Goal: Task Accomplishment & Management: Use online tool/utility

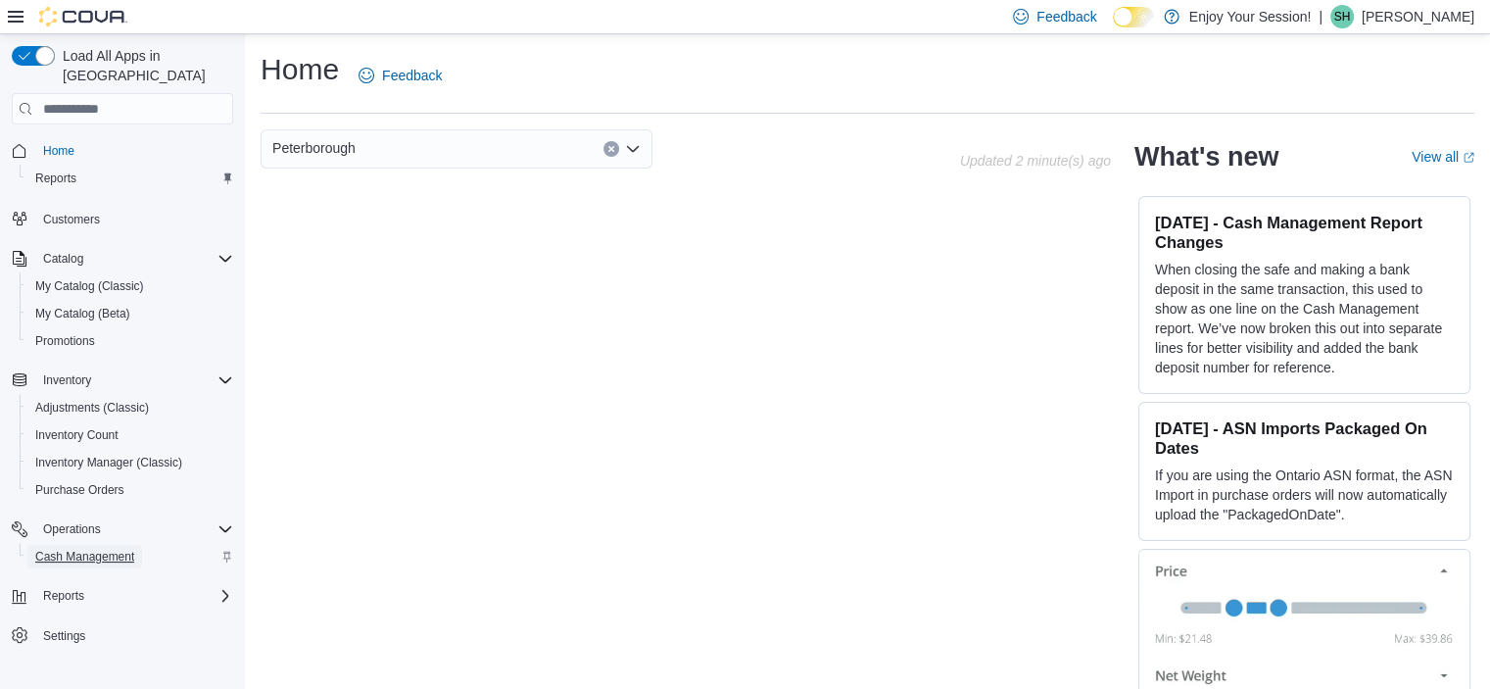
click at [86, 548] on span "Cash Management" at bounding box center [84, 556] width 99 height 16
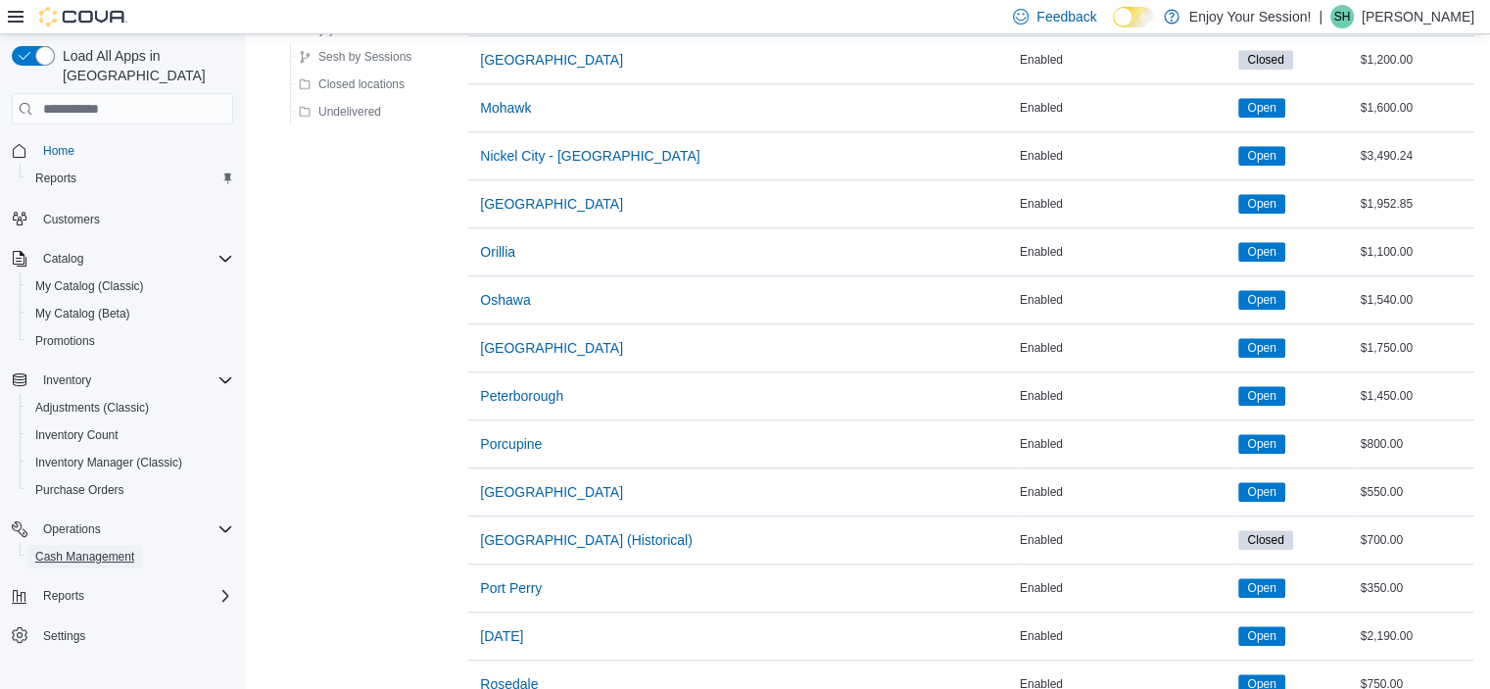
scroll to position [1671, 0]
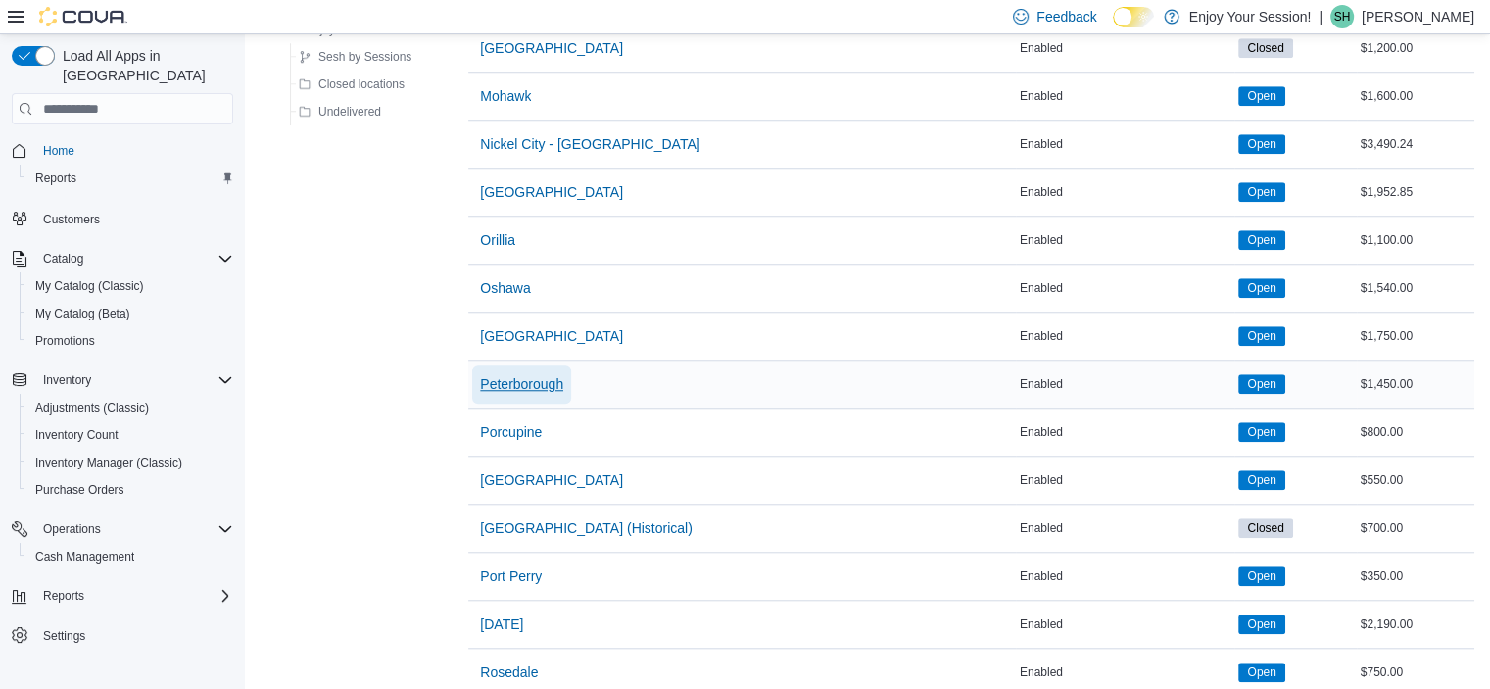
click at [539, 375] on span "Peterborough" at bounding box center [521, 384] width 83 height 20
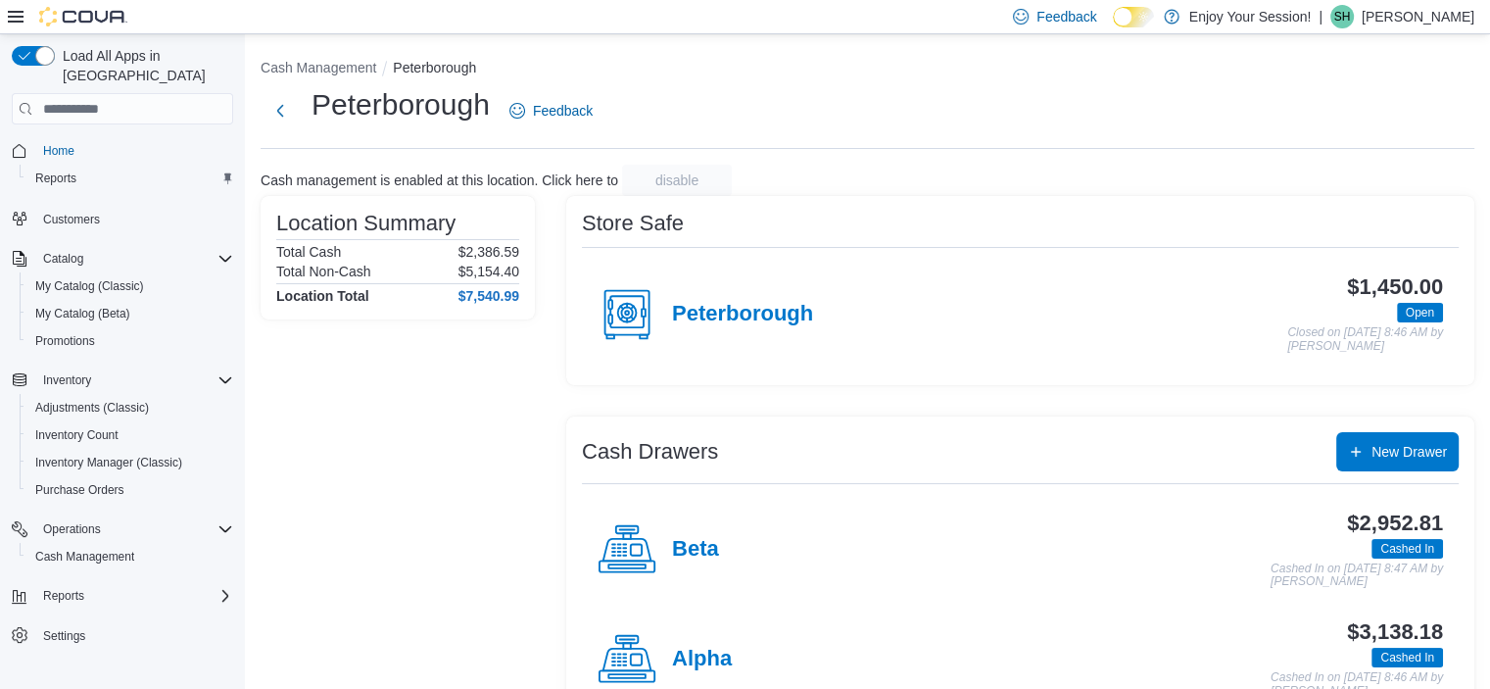
click at [701, 661] on h4 "Alpha" at bounding box center [702, 658] width 60 height 25
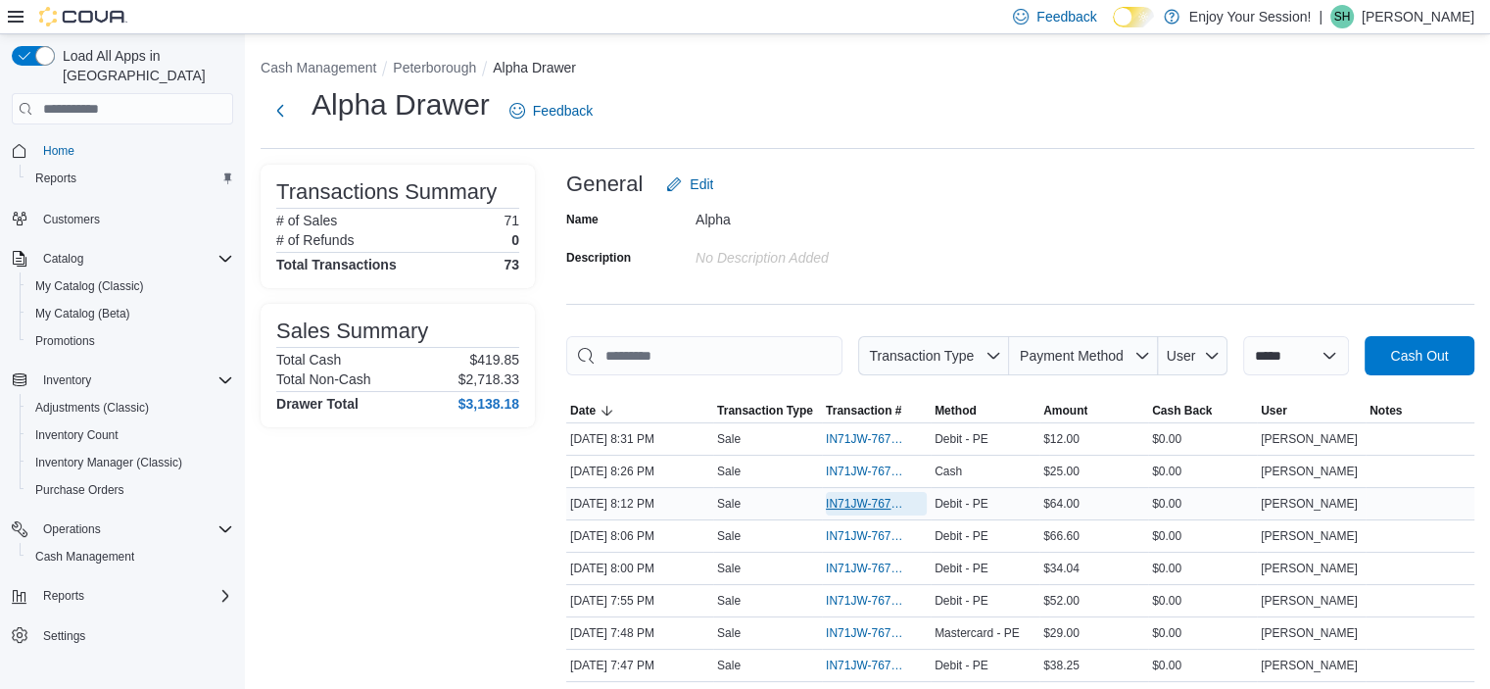
click at [843, 503] on span "IN71JW-7670901" at bounding box center [866, 504] width 81 height 16
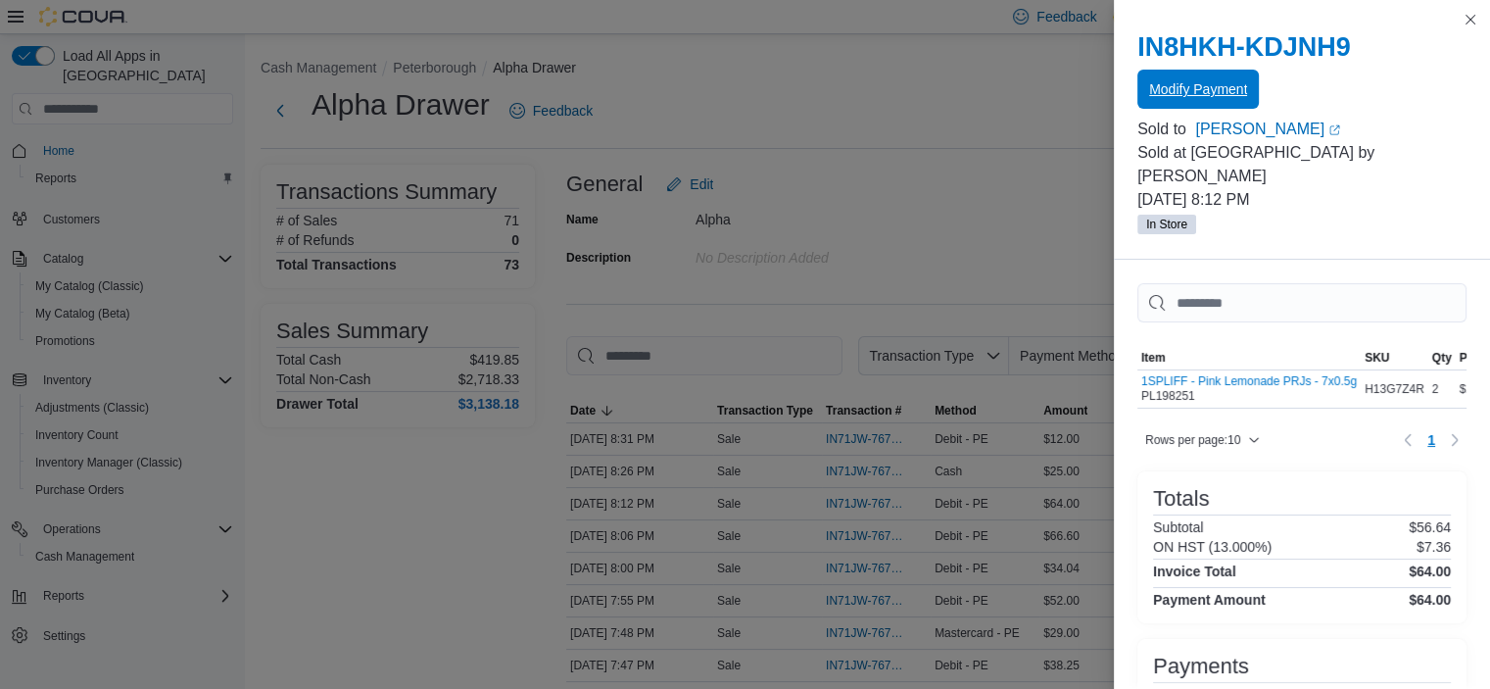
click at [1222, 97] on span "Modify Payment" at bounding box center [1198, 89] width 98 height 20
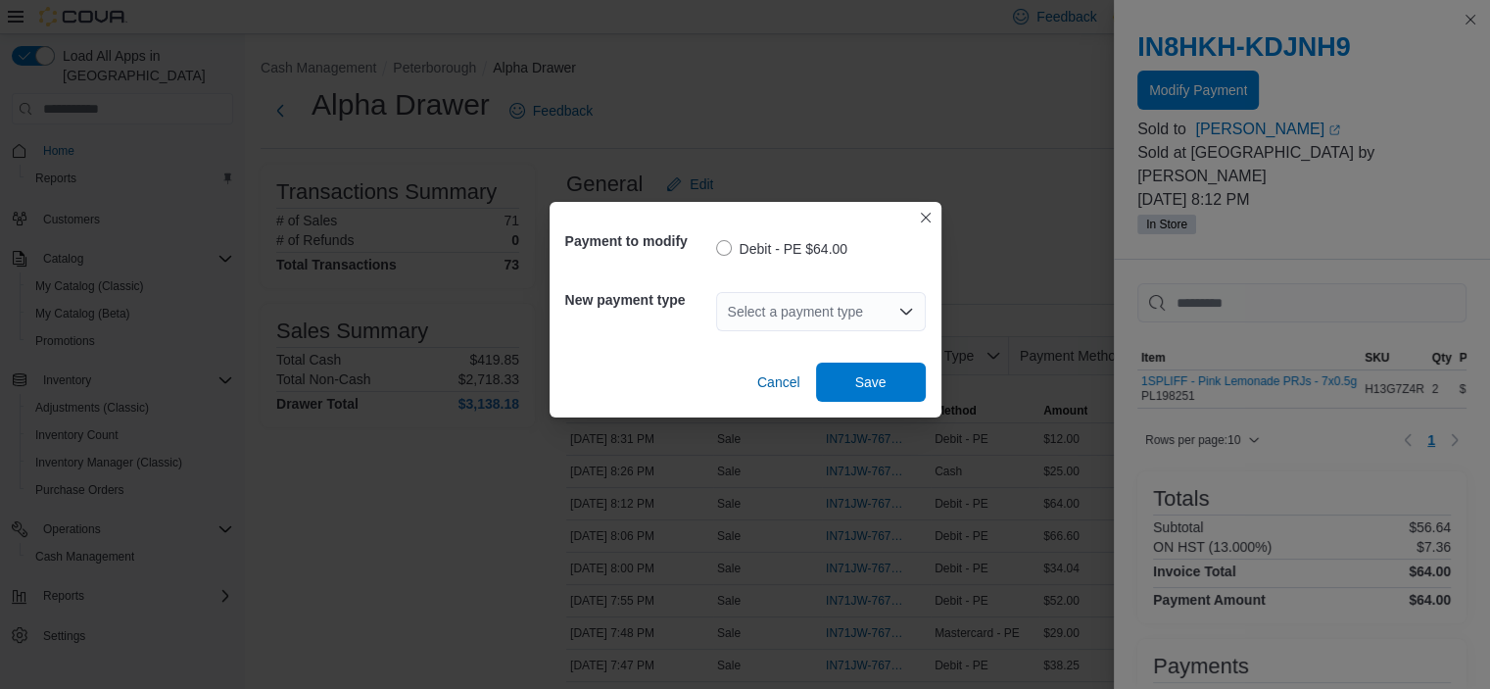
click at [852, 308] on div "Select a payment type" at bounding box center [821, 311] width 210 height 39
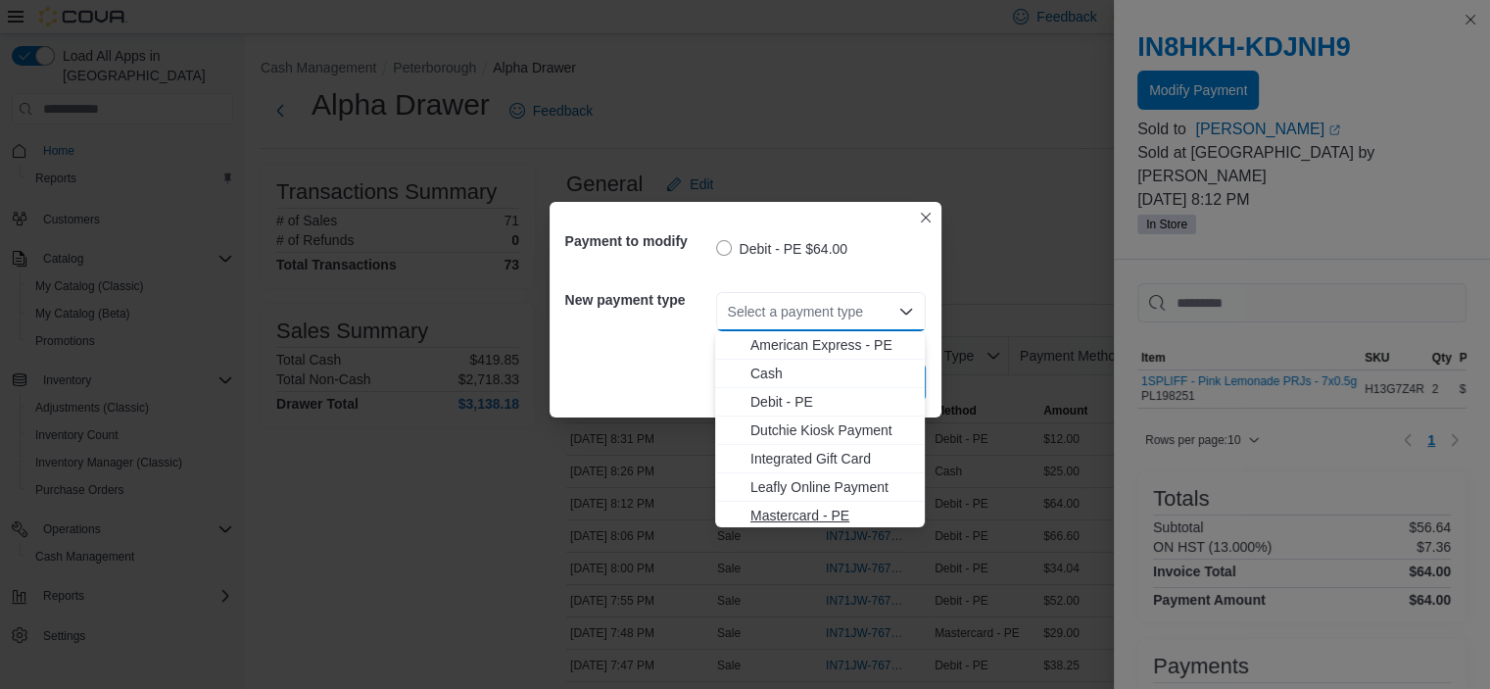
click at [805, 517] on span "Mastercard - PE" at bounding box center [831, 515] width 163 height 20
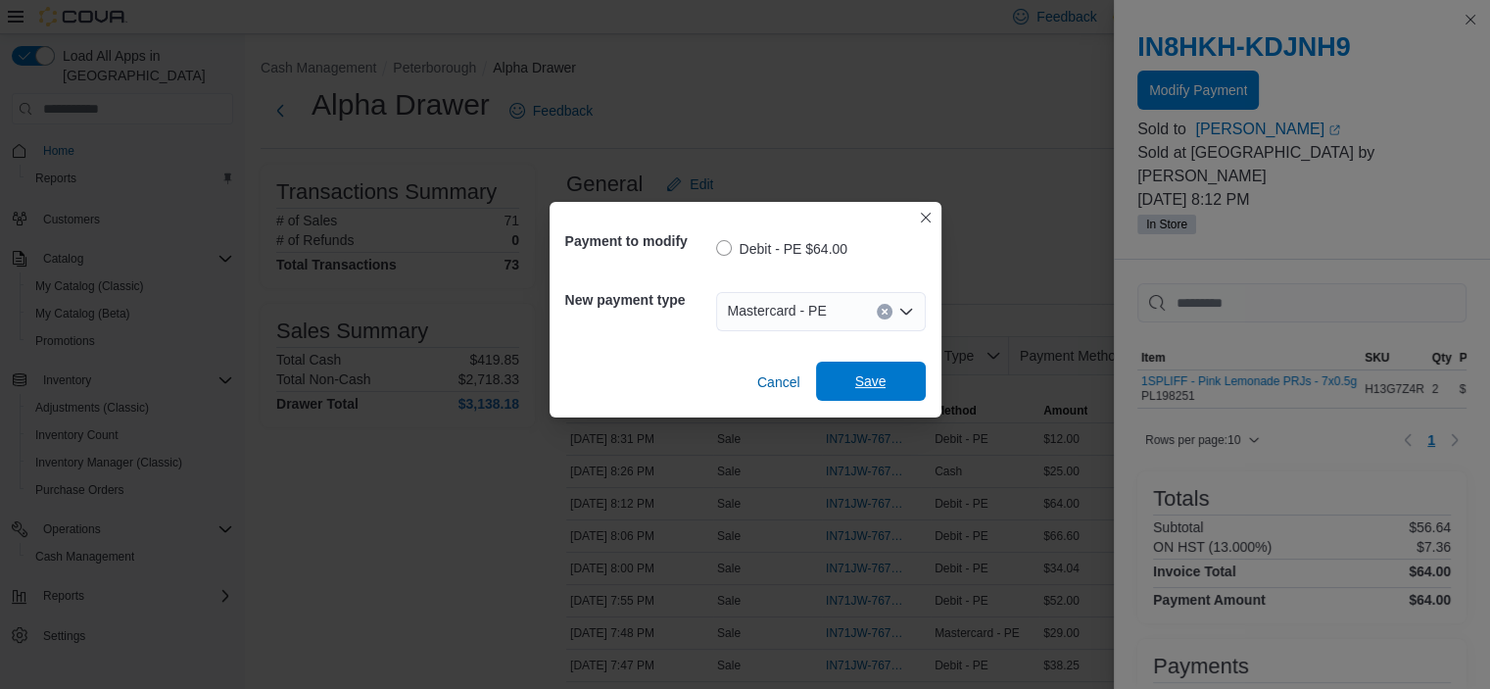
click at [880, 386] on span "Save" at bounding box center [870, 381] width 31 height 20
